Goal: Transaction & Acquisition: Purchase product/service

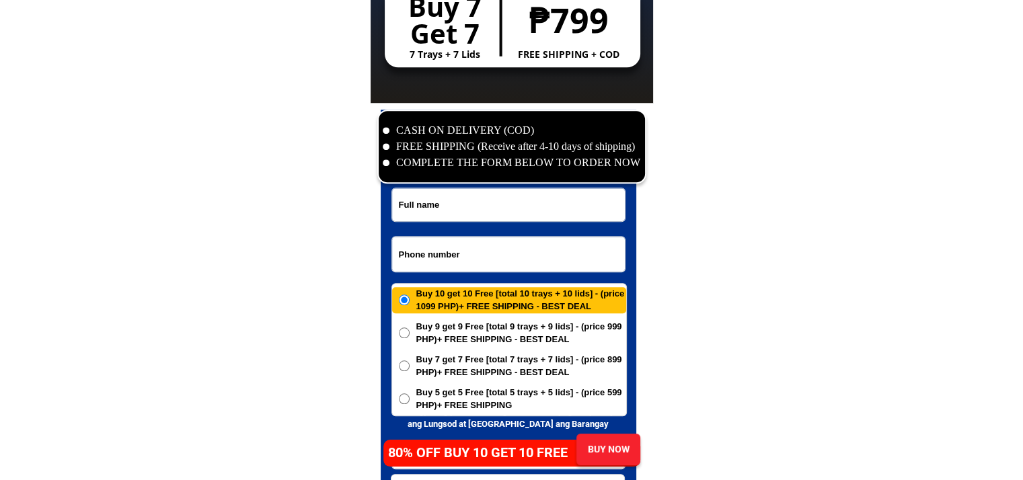
scroll to position [6497, 0]
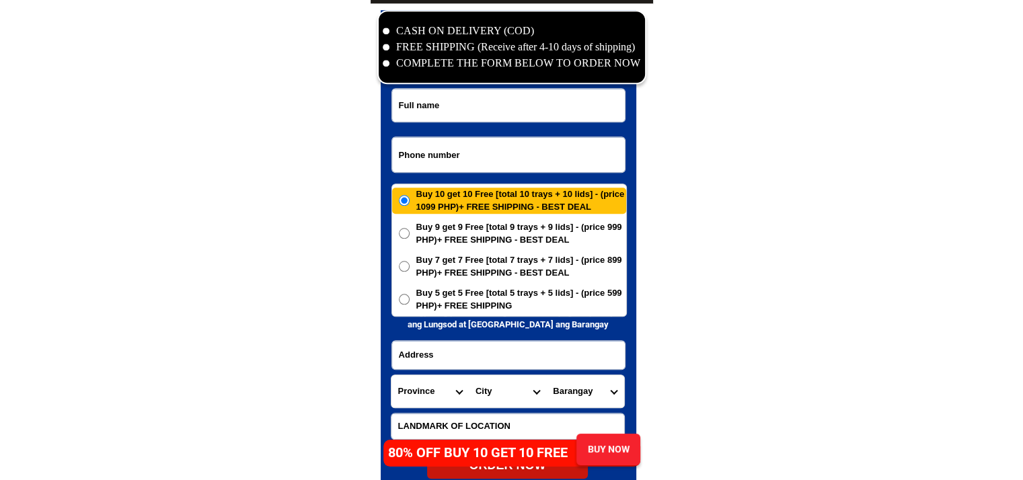
click at [472, 146] on input "Input phone_number" at bounding box center [508, 154] width 233 height 35
paste input "09070669405"
type input "09070669405"
click at [461, 114] on input "Input full_name" at bounding box center [508, 105] width 233 height 33
paste input "[PERSON_NAME]"
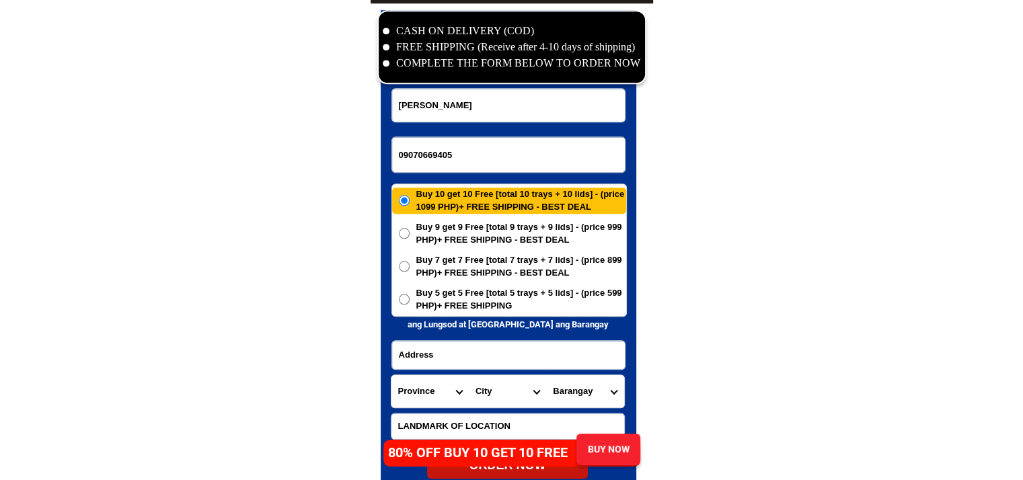
type input "[PERSON_NAME]"
drag, startPoint x: 477, startPoint y: 330, endPoint x: 477, endPoint y: 338, distance: 8.1
click at [477, 332] on form "[GEOGRAPHIC_DATA][PERSON_NAME] 09070669405 ORDER NOW Province [GEOGRAPHIC_DATA]…" at bounding box center [509, 283] width 236 height 391
click at [476, 356] on input "Input address" at bounding box center [508, 355] width 233 height 28
paste input "Prk4 [STREET_ADDRESS][PERSON_NAME][PERSON_NAME] Occ"
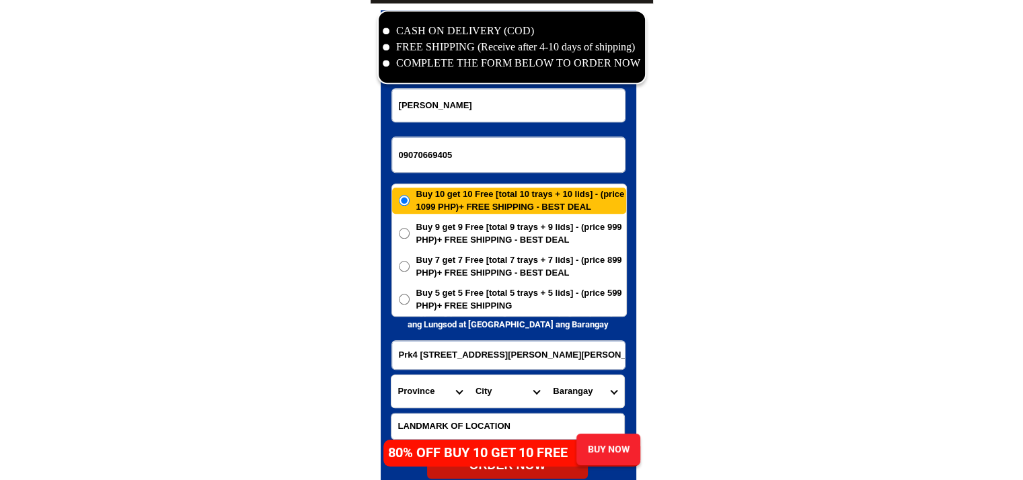
type input "Prk4 [STREET_ADDRESS][PERSON_NAME][PERSON_NAME] Occ"
click at [430, 390] on select "Province [GEOGRAPHIC_DATA] [GEOGRAPHIC_DATA][PERSON_NAME][GEOGRAPHIC_DATA][GEOG…" at bounding box center [429, 391] width 77 height 32
select select "63_396"
click at [391, 375] on select "Province [GEOGRAPHIC_DATA] [GEOGRAPHIC_DATA][PERSON_NAME][GEOGRAPHIC_DATA][GEOG…" at bounding box center [429, 391] width 77 height 32
click at [520, 395] on select "City [GEOGRAPHIC_DATA]-city [GEOGRAPHIC_DATA]-city [GEOGRAPHIC_DATA][PERSON_NAM…" at bounding box center [507, 391] width 77 height 32
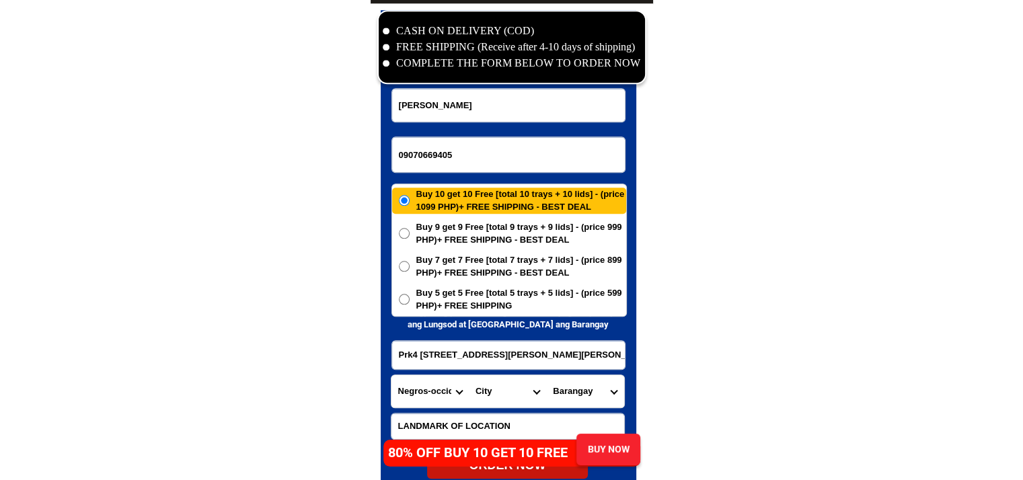
select select "63_3968348"
click at [590, 395] on select "Barangay [PERSON_NAME] Barangay 1 (pob.) Barangay 10 (pob.) Barangay 11 (pob.) …" at bounding box center [584, 391] width 77 height 32
select select "63_396834888911"
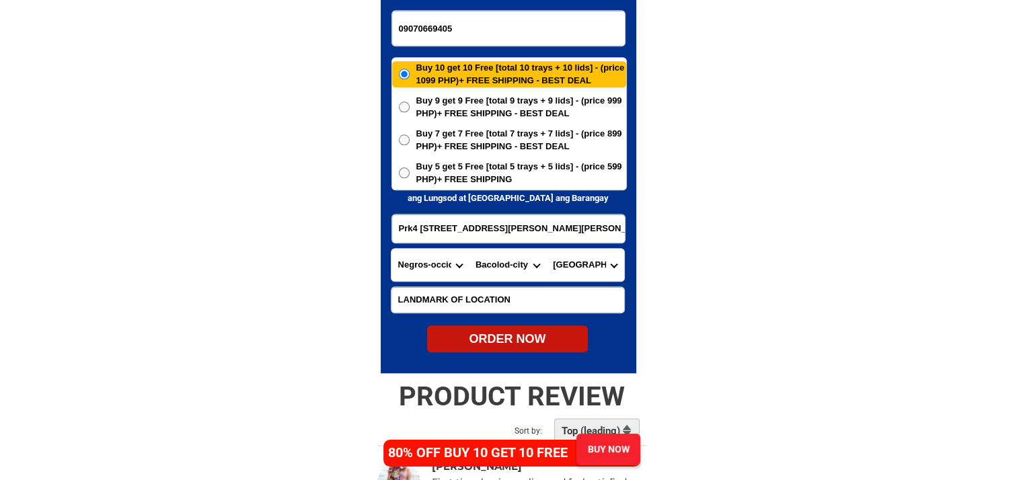
scroll to position [6631, 0]
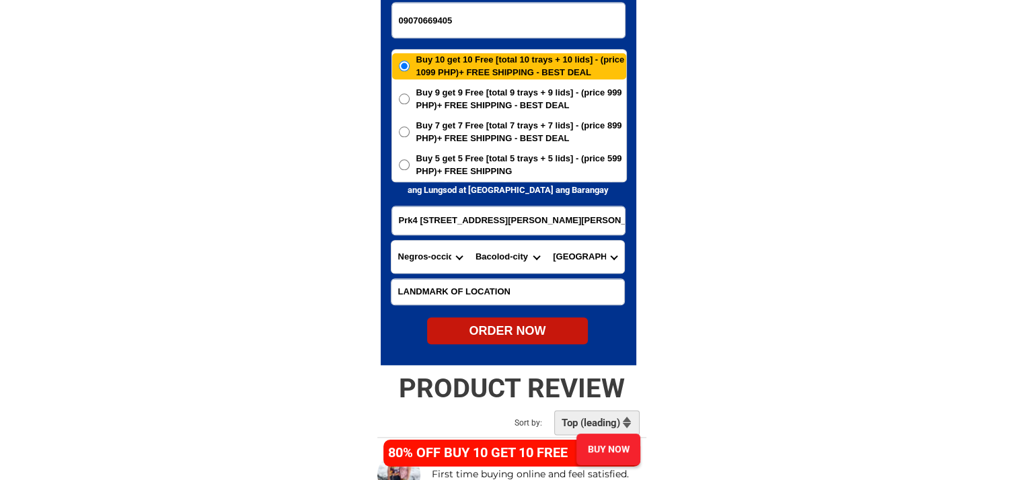
click at [545, 330] on div "ORDER NOW" at bounding box center [507, 331] width 161 height 18
radio input "true"
click at [453, 23] on input "09070669405" at bounding box center [508, 20] width 233 height 35
paste input "09091958943"
type input "09091958943"
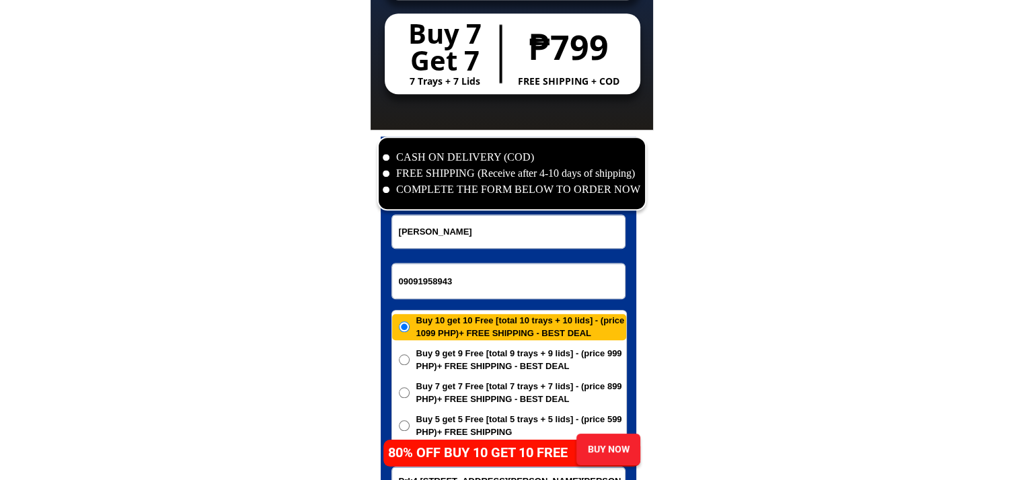
scroll to position [6362, 0]
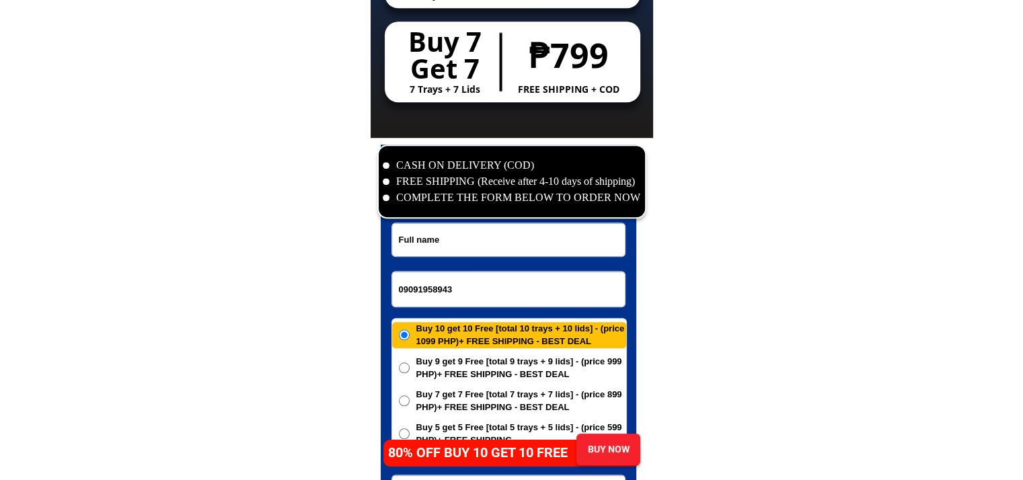
click at [482, 239] on input "Input full_name" at bounding box center [508, 239] width 233 height 33
paste input "[PERSON_NAME]"
type input "[PERSON_NAME]"
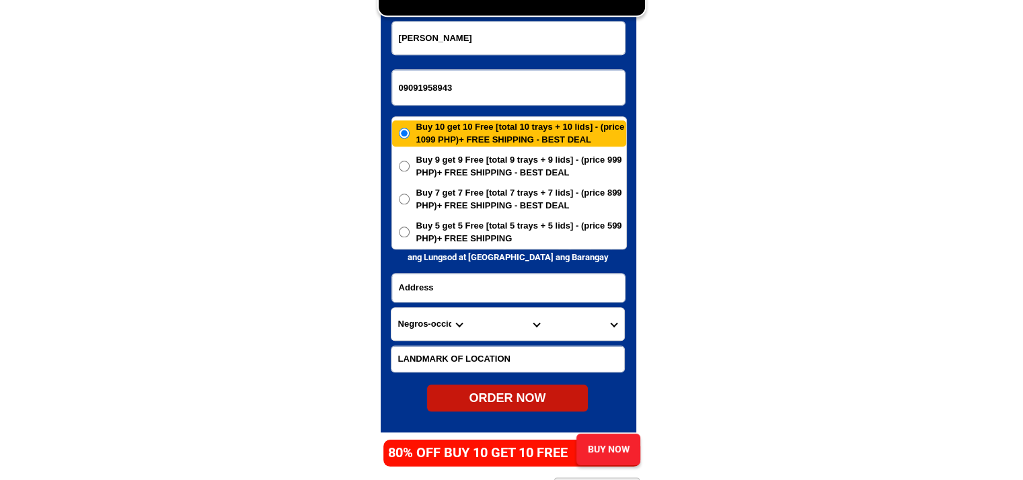
click at [488, 282] on input "Input address" at bounding box center [508, 288] width 233 height 28
paste input "Camalig Bubong, [GEOGRAPHIC_DATA]"
type input "Camalig Bubong, [GEOGRAPHIC_DATA]"
click at [529, 361] on input "Input LANDMARKOFLOCATION" at bounding box center [507, 359] width 233 height 26
paste input "[PERSON_NAME]"
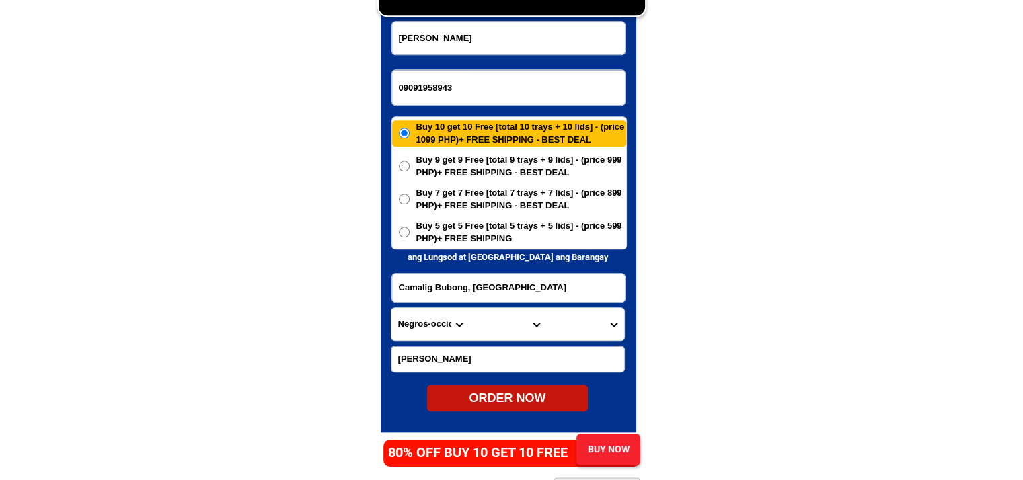
type input "[PERSON_NAME]"
click at [422, 327] on select "Province [GEOGRAPHIC_DATA] [GEOGRAPHIC_DATA][PERSON_NAME][GEOGRAPHIC_DATA][GEOG…" at bounding box center [429, 324] width 77 height 32
click at [460, 279] on input "Camalig Bubong, [GEOGRAPHIC_DATA]" at bounding box center [508, 288] width 233 height 28
click at [406, 348] on input "[PERSON_NAME]" at bounding box center [507, 359] width 233 height 26
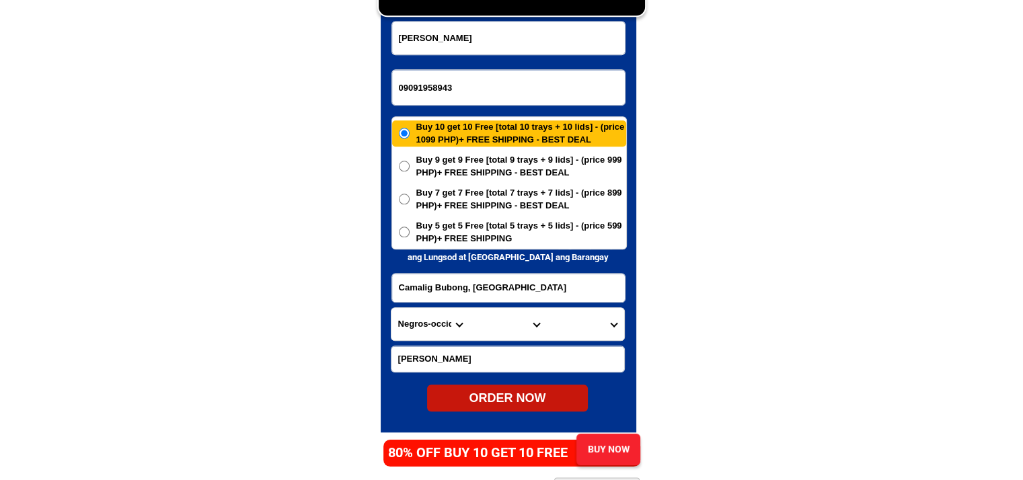
click at [409, 313] on select "Province [GEOGRAPHIC_DATA] [GEOGRAPHIC_DATA][PERSON_NAME][GEOGRAPHIC_DATA][GEOG…" at bounding box center [429, 324] width 77 height 32
select select "63_163"
click at [510, 330] on select "City AMAI [PERSON_NAME] [GEOGRAPHIC_DATA][PERSON_NAME] Buadiposo-buntong Bubong…" at bounding box center [507, 324] width 77 height 32
select select "63_163565"
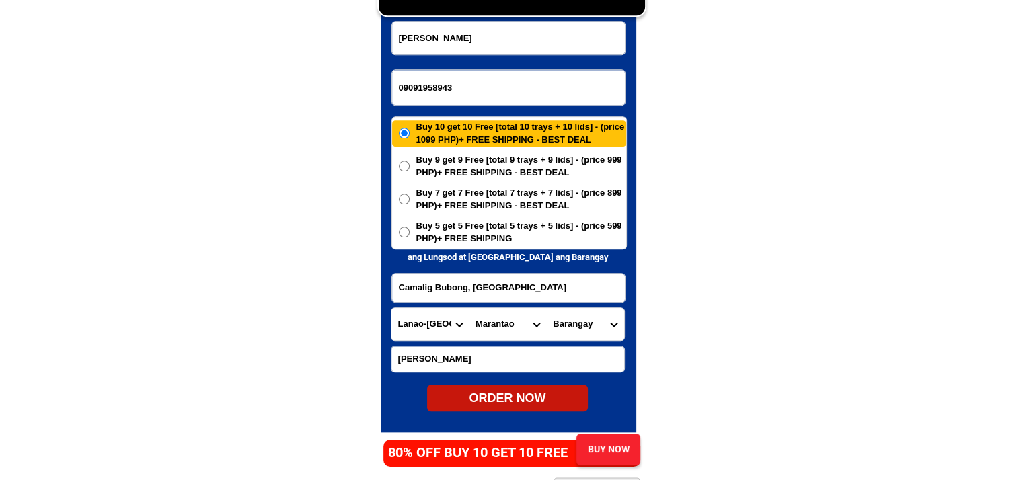
click at [587, 328] on select "Barangay [PERSON_NAME] Batal-punud Bubong [PERSON_NAME] (bubong) Camalig (pob.)…" at bounding box center [584, 324] width 77 height 32
select select "63_1635656124"
click at [545, 401] on div "ORDER NOW" at bounding box center [507, 398] width 161 height 18
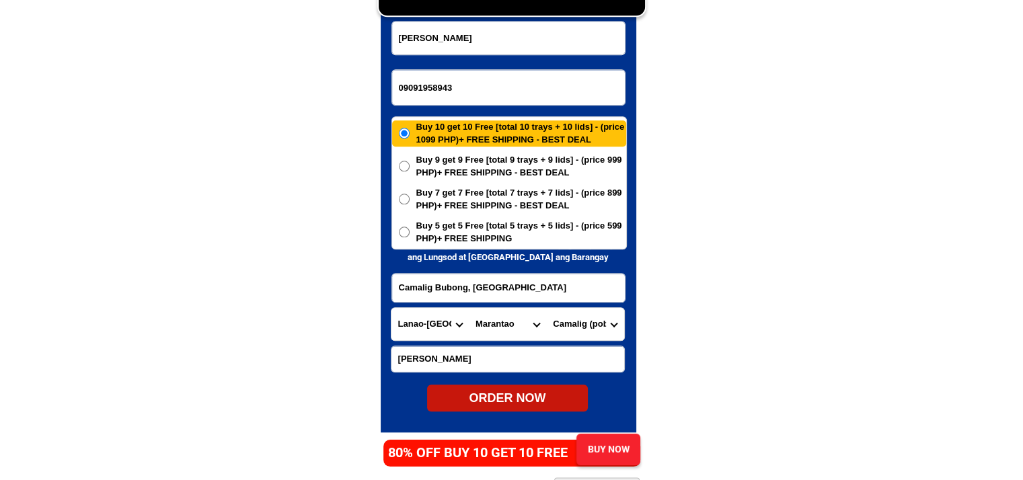
radio input "true"
click at [511, 95] on input "Input phone_number" at bounding box center [508, 87] width 233 height 35
paste input "09288301310"
type input "09288301310"
click at [506, 48] on input "Input full_name" at bounding box center [508, 38] width 233 height 33
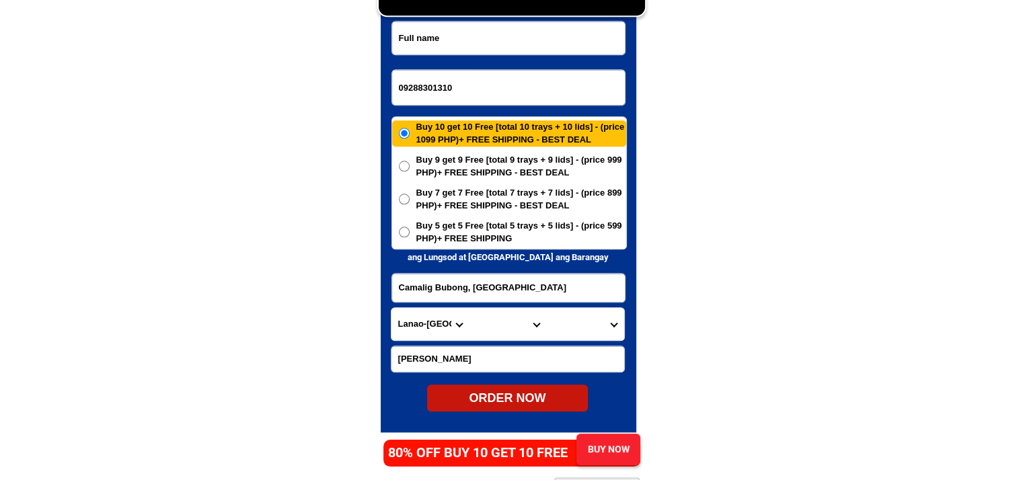
paste input "[PERSON_NAME]"
type input "[PERSON_NAME]"
click at [464, 279] on input "Input address" at bounding box center [508, 288] width 233 height 28
paste input "Purok [STREET_ADDRESS] [GEOGRAPHIC_DATA][PERSON_NAME] , [GEOGRAPHIC_DATA], [GEO…"
type input "Purok [STREET_ADDRESS] [GEOGRAPHIC_DATA][PERSON_NAME] , [GEOGRAPHIC_DATA], [GEO…"
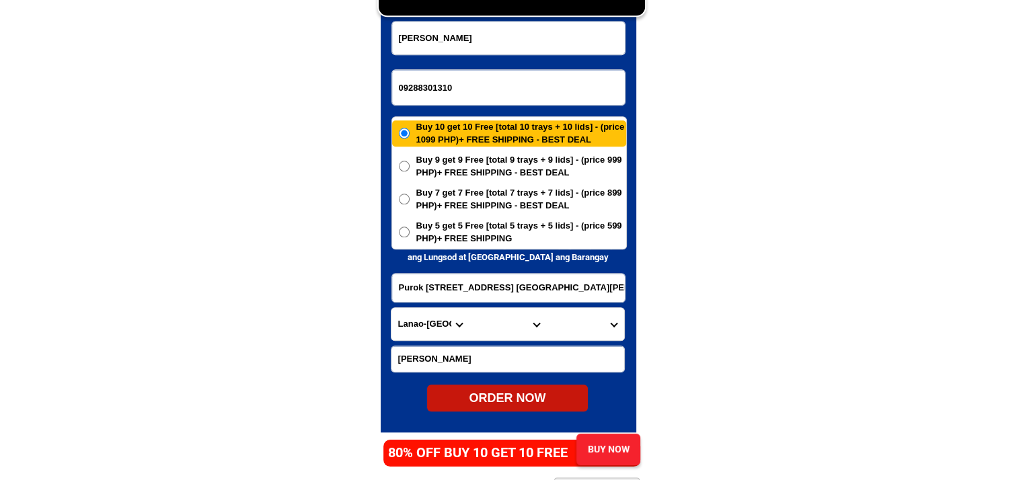
drag, startPoint x: 764, startPoint y: 324, endPoint x: 737, endPoint y: 331, distance: 27.7
click at [430, 328] on select "Province [GEOGRAPHIC_DATA] [GEOGRAPHIC_DATA][PERSON_NAME][GEOGRAPHIC_DATA][GEOG…" at bounding box center [429, 324] width 77 height 32
click at [433, 324] on select "Province [GEOGRAPHIC_DATA] [GEOGRAPHIC_DATA][PERSON_NAME][GEOGRAPHIC_DATA][GEOG…" at bounding box center [429, 324] width 77 height 32
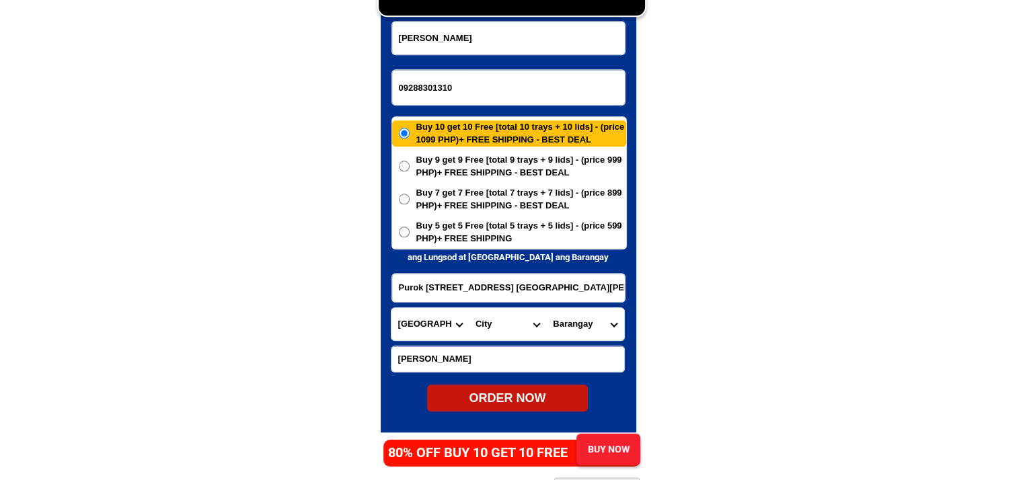
click at [433, 324] on select "Province [GEOGRAPHIC_DATA] [GEOGRAPHIC_DATA][PERSON_NAME][GEOGRAPHIC_DATA][GEOG…" at bounding box center [429, 324] width 77 height 32
select select "63_738"
click at [503, 320] on select "City [PERSON_NAME]-e.-[PERSON_NAME][GEOGRAPHIC_DATA]-[PERSON_NAME][GEOGRAPHIC_D…" at bounding box center [507, 324] width 77 height 32
select select "63_7387159"
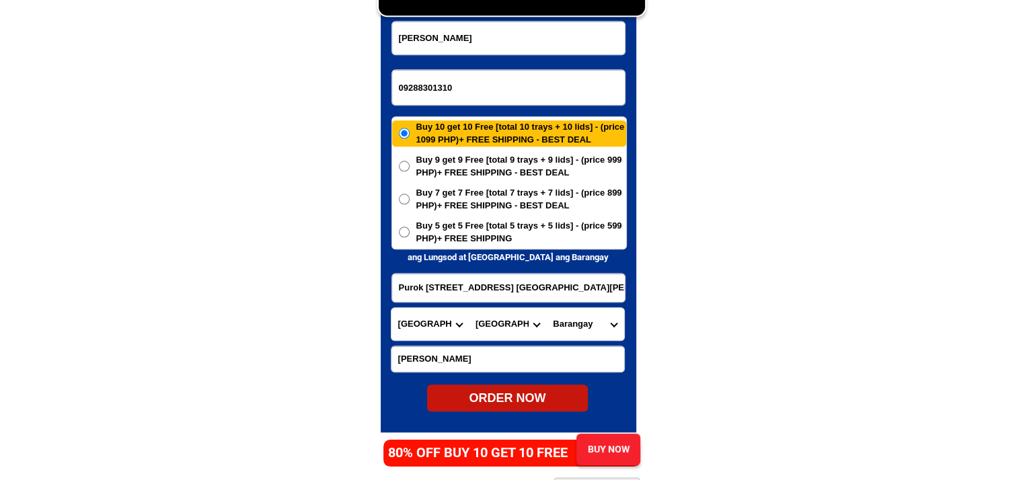
click at [581, 321] on select "[GEOGRAPHIC_DATA] [PERSON_NAME] (lasang) [PERSON_NAME] Angalan Atan-awe Baganih…" at bounding box center [584, 324] width 77 height 32
select select "63_73871599695"
drag, startPoint x: 776, startPoint y: 329, endPoint x: 685, endPoint y: 344, distance: 92.0
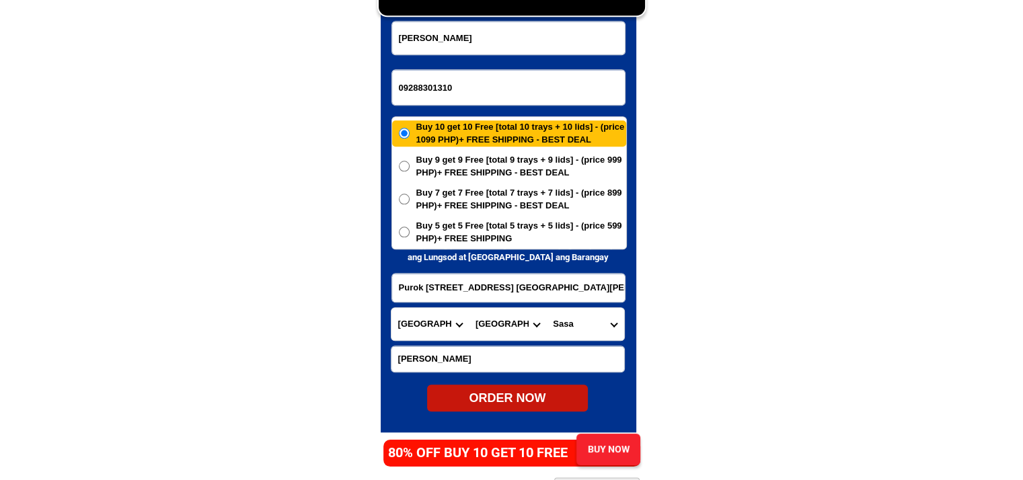
click at [498, 395] on div "ORDER NOW" at bounding box center [507, 398] width 161 height 18
radio input "true"
click at [439, 83] on input "09288301310" at bounding box center [508, 87] width 233 height 35
paste input "639288482050"
type input "[PHONE_NUMBER]"
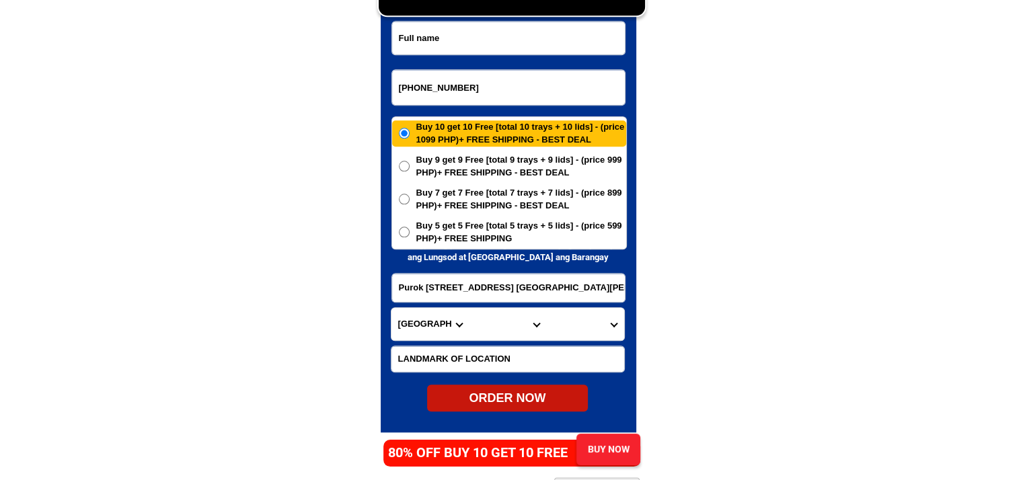
click at [471, 46] on input "Input full_name" at bounding box center [508, 38] width 233 height 33
paste input "[PERSON_NAME]"
type input "[PERSON_NAME]"
click at [486, 285] on input "Input address" at bounding box center [508, 288] width 233 height 28
paste input "0429 Purok 4""
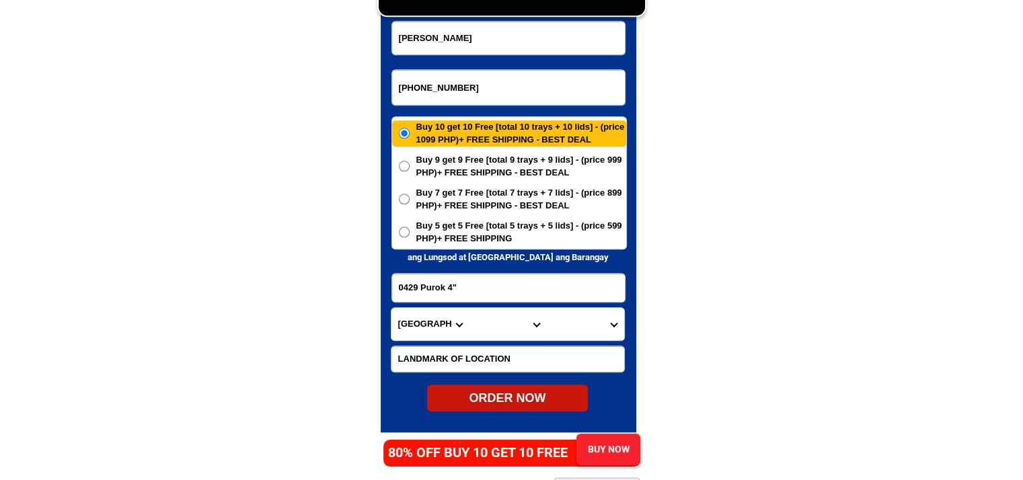
type input "0429 Purok 4""
click at [498, 352] on input "Input LANDMARKOFLOCATION" at bounding box center [507, 359] width 233 height 26
paste input "Near [GEOGRAPHIC_DATA]""
type input "Near [GEOGRAPHIC_DATA]""
click at [429, 326] on select "Province [GEOGRAPHIC_DATA] [GEOGRAPHIC_DATA][PERSON_NAME][GEOGRAPHIC_DATA][GEOG…" at bounding box center [429, 324] width 77 height 32
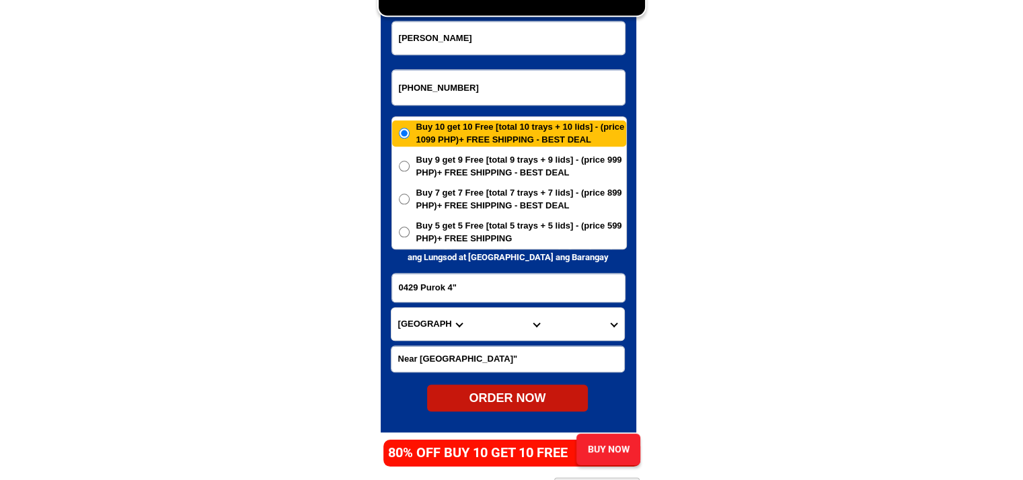
select select "63_761"
click at [513, 330] on select "City [PERSON_NAME][GEOGRAPHIC_DATA] [GEOGRAPHIC_DATA] [GEOGRAPHIC_DATA] [GEOGRA…" at bounding box center [507, 324] width 77 height 32
select select "63_7618673"
